Goal: Information Seeking & Learning: Learn about a topic

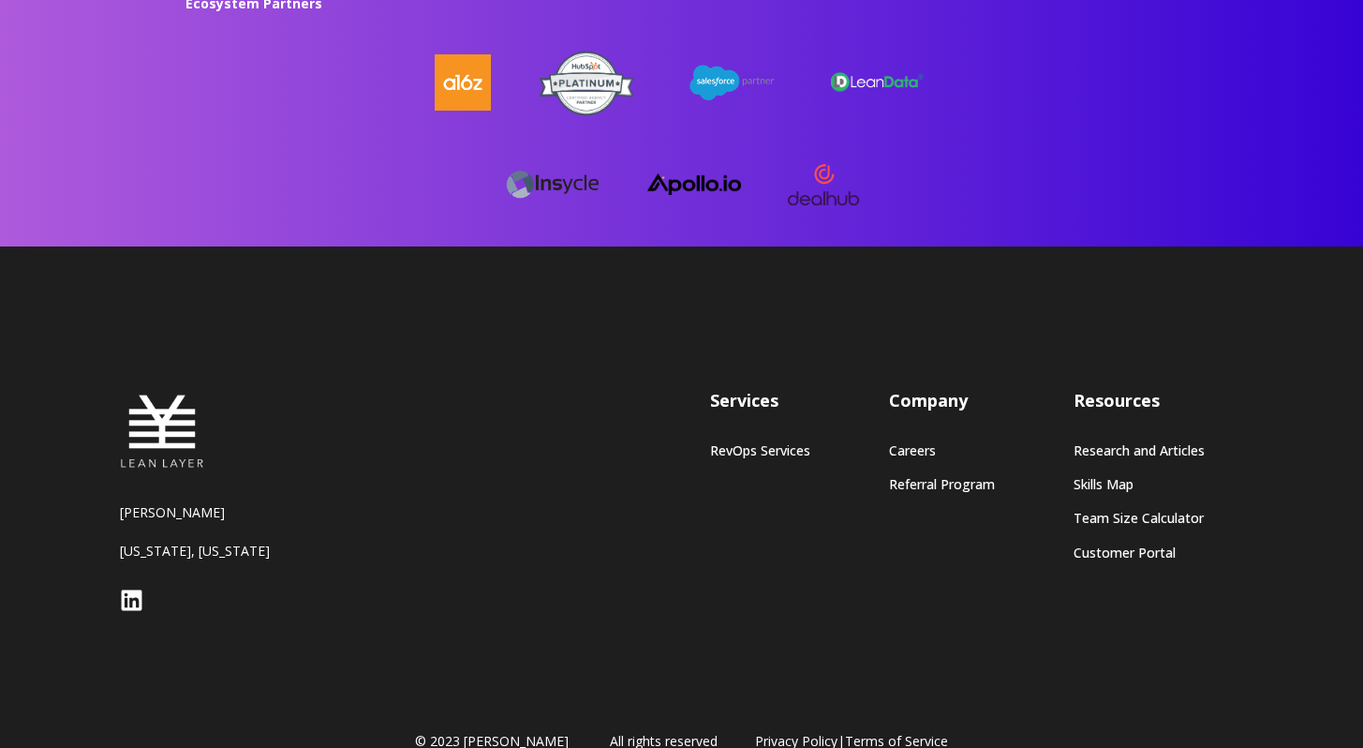
scroll to position [5118, 0]
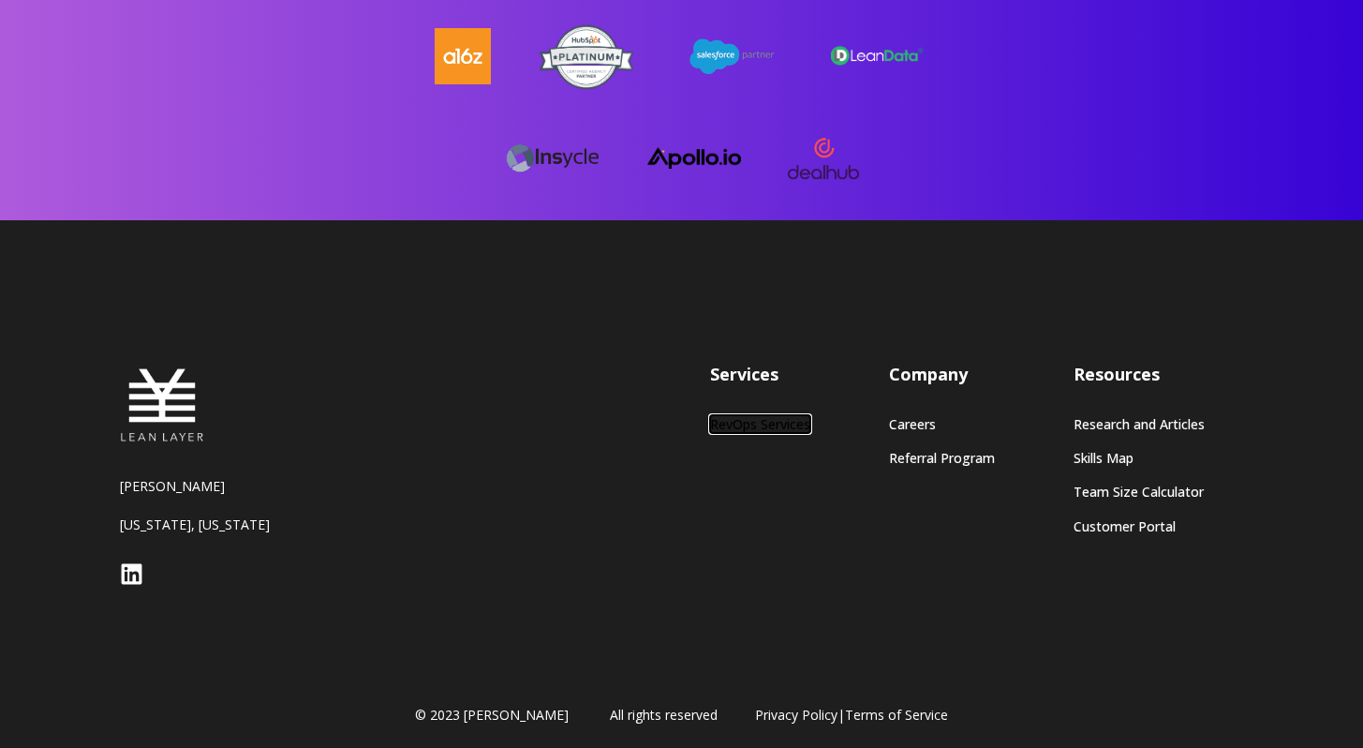
click at [738, 417] on link "RevOps Services" at bounding box center [760, 424] width 100 height 16
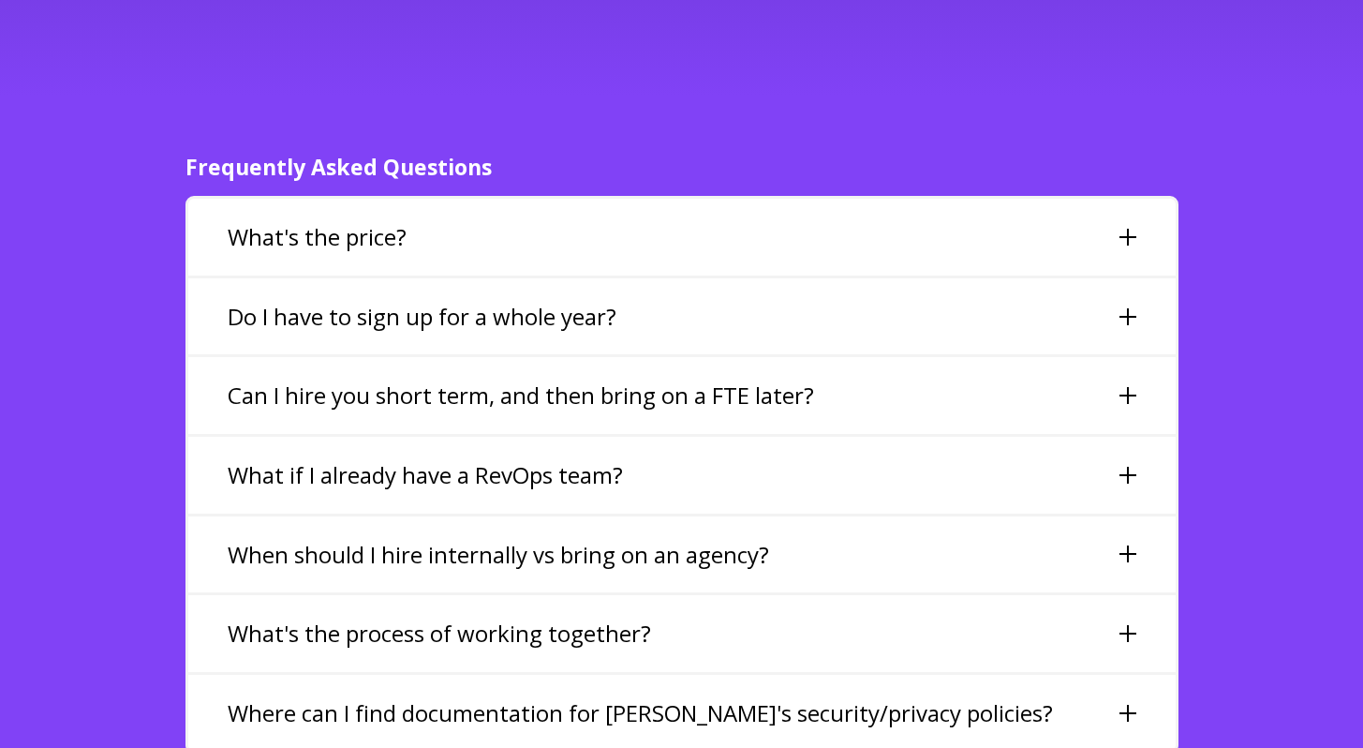
scroll to position [4233, 0]
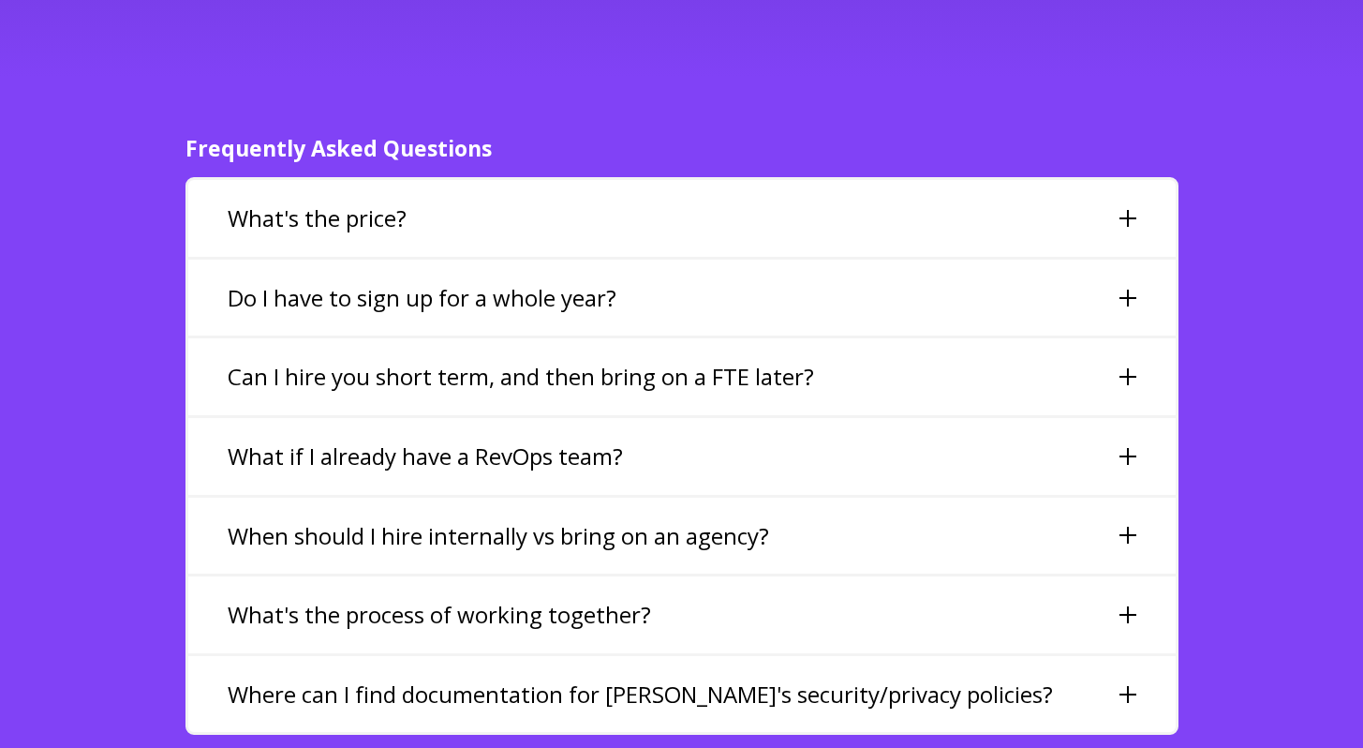
click at [480, 196] on div "What's the price?" at bounding box center [682, 218] width 988 height 77
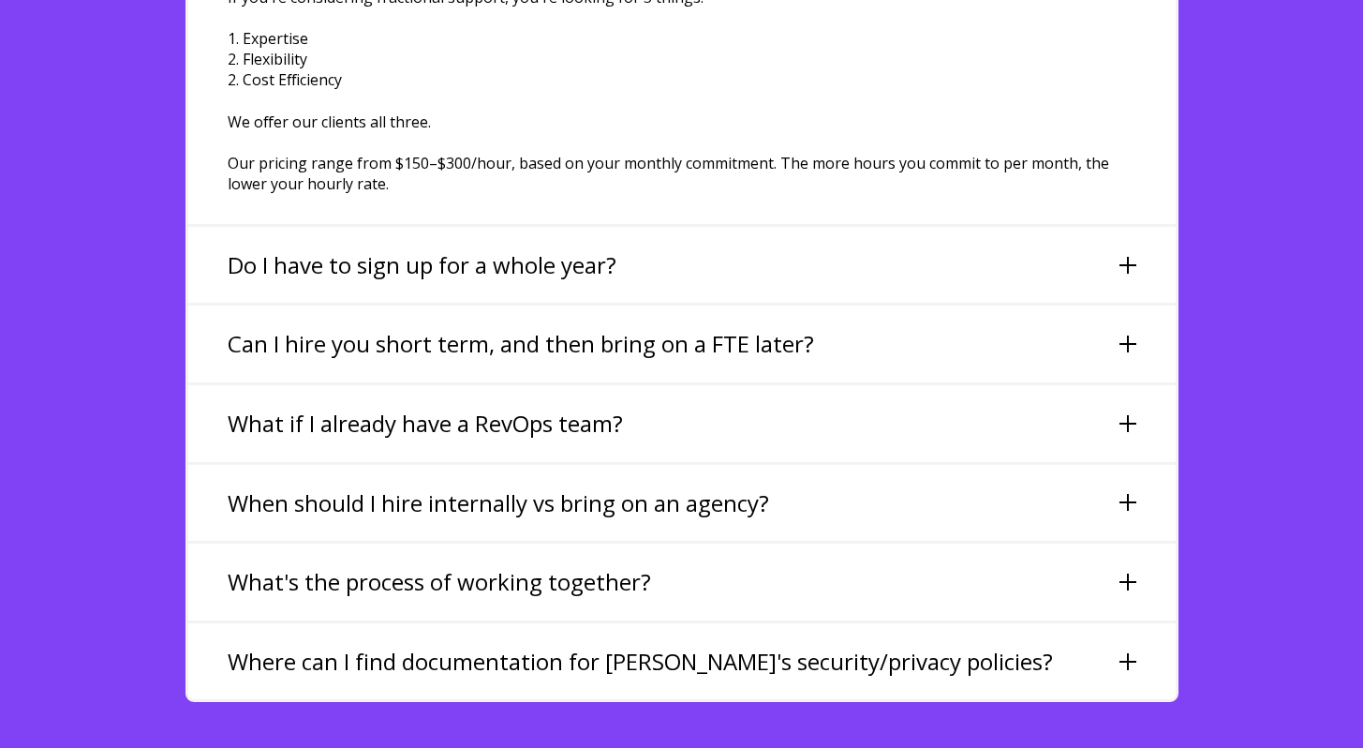
scroll to position [4504, 0]
click at [526, 486] on h3 "When should I hire internally vs bring on an agency?" at bounding box center [499, 502] width 542 height 32
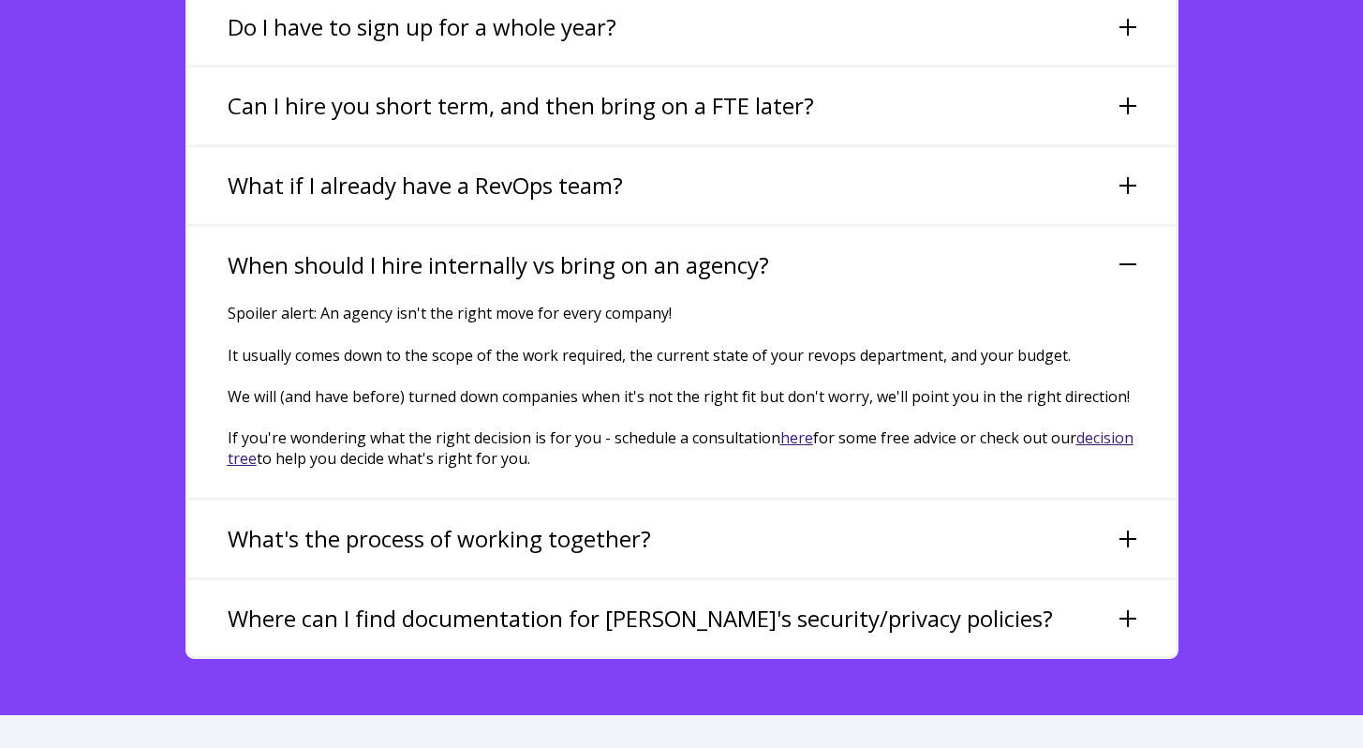
click at [454, 170] on h3 "What if I already have a RevOps team?" at bounding box center [425, 186] width 395 height 32
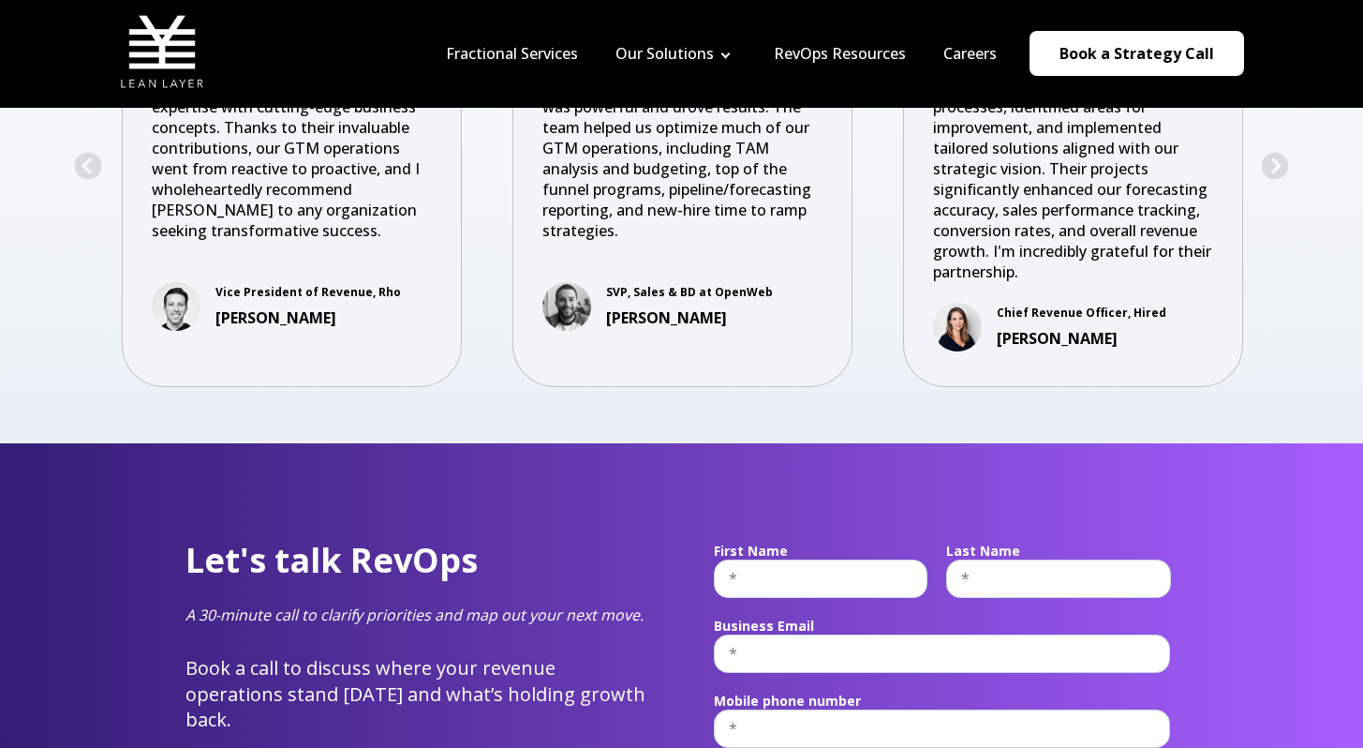
scroll to position [6725, 0]
